Goal: Navigation & Orientation: Find specific page/section

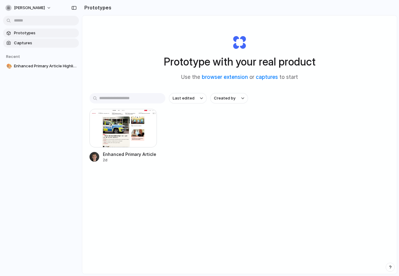
click at [65, 42] on span "Captures" at bounding box center [45, 43] width 63 height 6
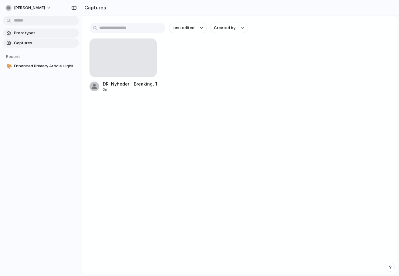
click at [60, 34] on span "Prototypes" at bounding box center [45, 33] width 63 height 6
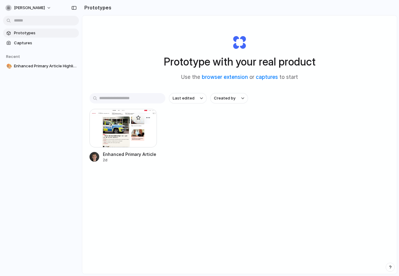
click at [125, 127] on div at bounding box center [123, 128] width 67 height 39
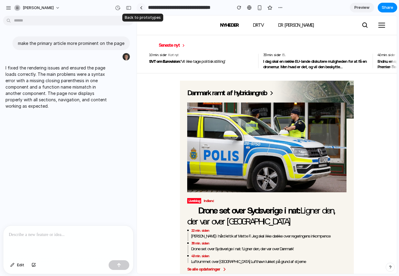
click at [143, 7] on link at bounding box center [141, 7] width 9 height 9
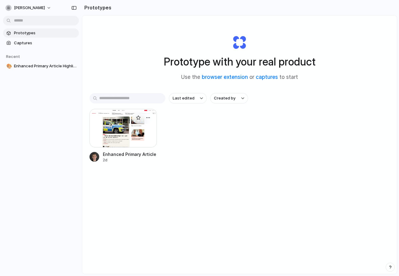
click at [135, 121] on div at bounding box center [143, 118] width 22 height 12
click at [123, 117] on div at bounding box center [123, 128] width 67 height 39
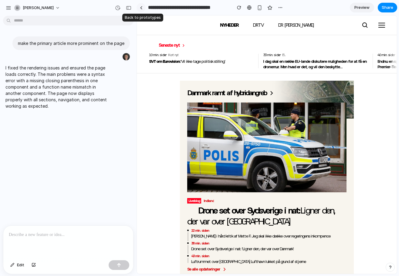
click at [143, 7] on link at bounding box center [141, 7] width 9 height 9
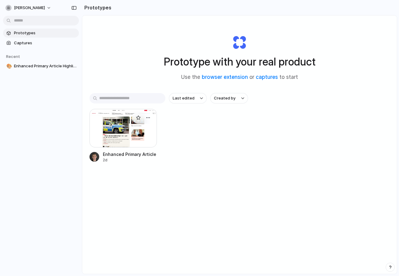
click at [110, 130] on div at bounding box center [123, 128] width 67 height 39
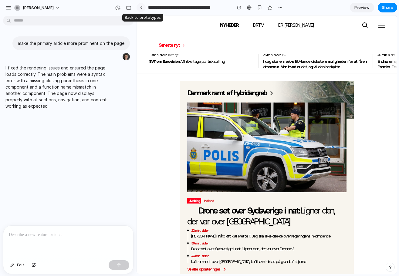
click at [140, 8] on div at bounding box center [141, 7] width 3 height 3
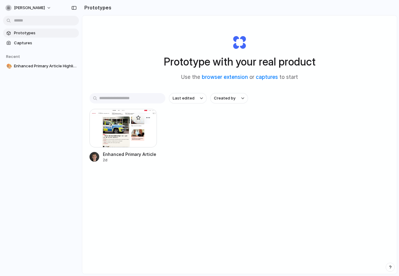
click at [108, 131] on div at bounding box center [123, 128] width 67 height 39
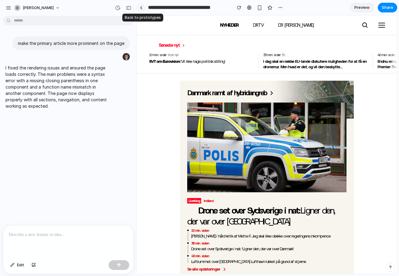
click at [142, 8] on div at bounding box center [141, 7] width 3 height 3
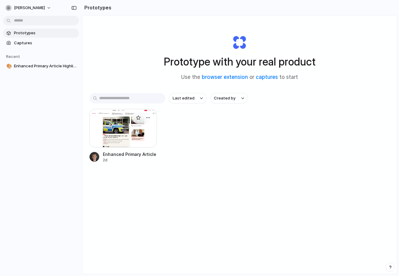
click at [118, 123] on div at bounding box center [123, 128] width 67 height 39
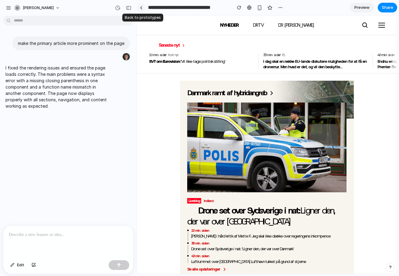
click at [141, 8] on div at bounding box center [141, 7] width 3 height 3
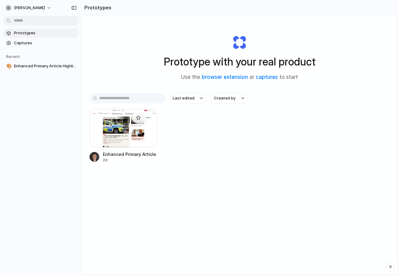
click at [133, 123] on div at bounding box center [123, 128] width 67 height 39
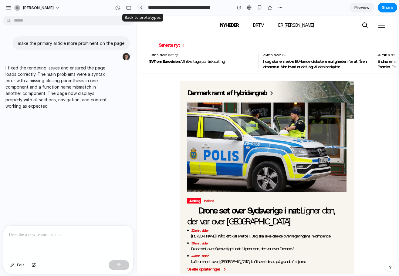
click at [140, 7] on div at bounding box center [141, 7] width 3 height 3
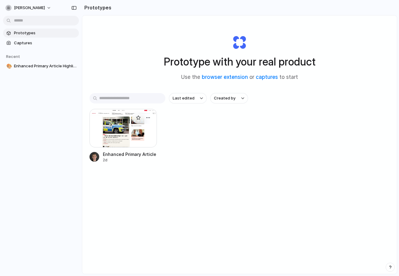
click at [120, 131] on div at bounding box center [123, 128] width 67 height 39
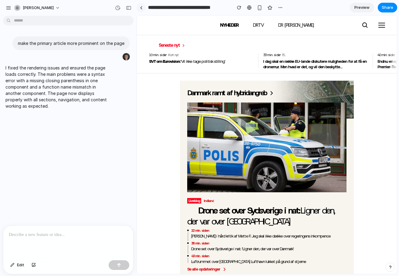
click at [142, 7] on div at bounding box center [141, 7] width 3 height 3
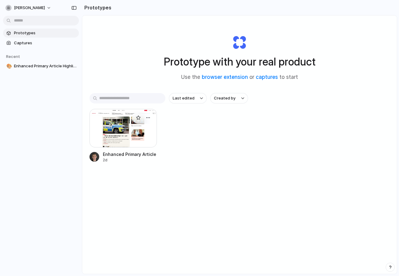
click at [121, 136] on div at bounding box center [123, 128] width 67 height 39
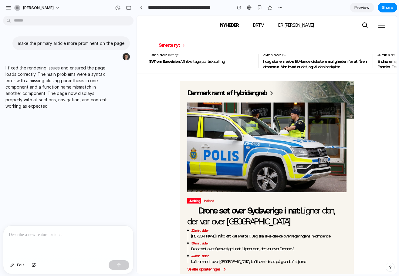
drag, startPoint x: 279, startPoint y: 24, endPoint x: 140, endPoint y: 31, distance: 138.5
click at [132, 8] on button "button" at bounding box center [129, 8] width 10 height 10
